Goal: Check status: Check status

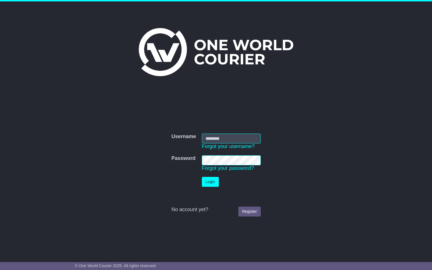
type input "*******"
click at [212, 180] on button "Login" at bounding box center [210, 182] width 17 height 10
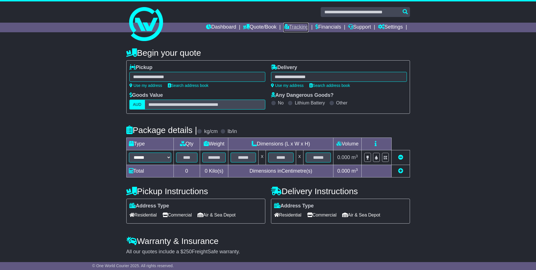
click at [292, 28] on link "Tracking" at bounding box center [296, 28] width 25 height 10
